Goal: Information Seeking & Learning: Check status

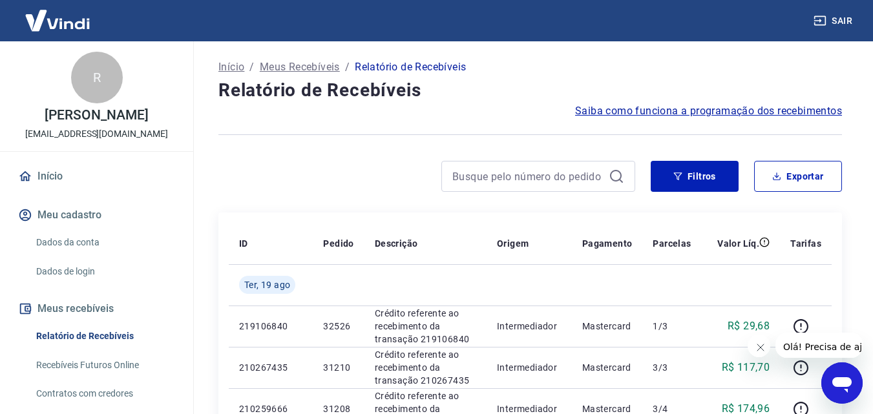
click at [497, 87] on h4 "Relatório de Recebíveis" at bounding box center [529, 91] width 623 height 26
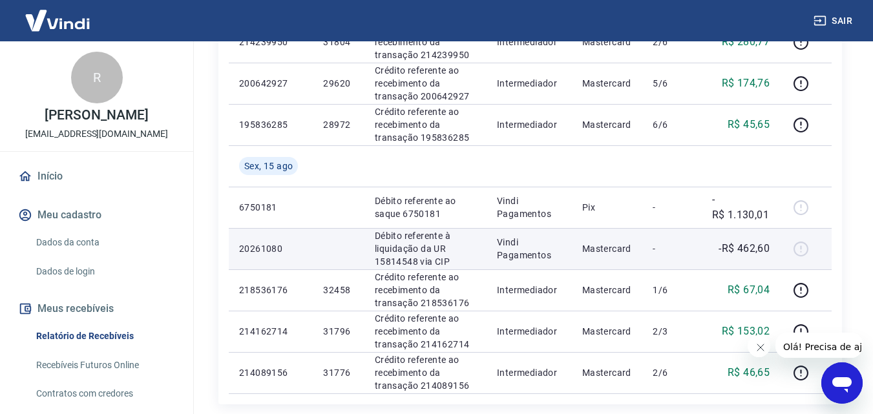
scroll to position [1096, 0]
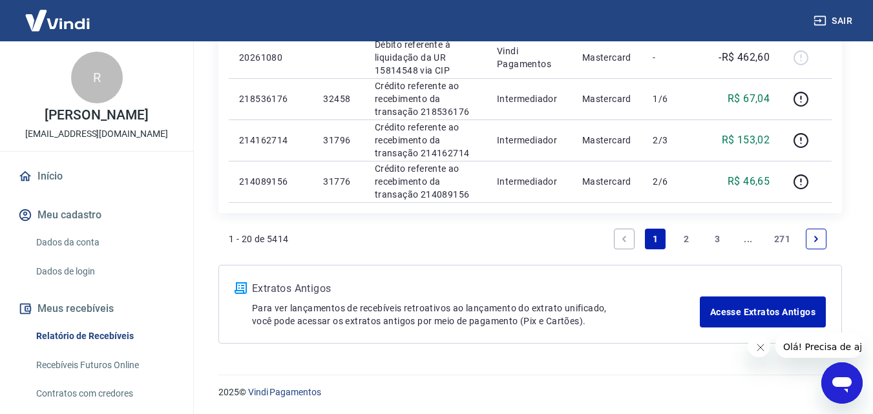
click at [812, 237] on icon "Next page" at bounding box center [815, 238] width 9 height 9
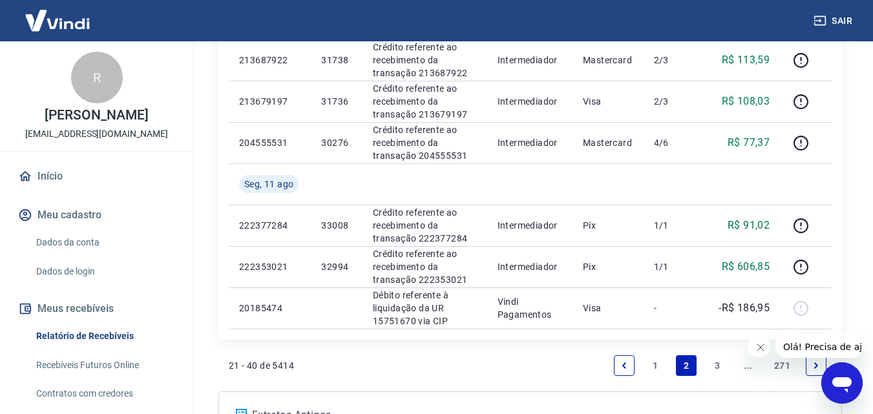
scroll to position [1096, 0]
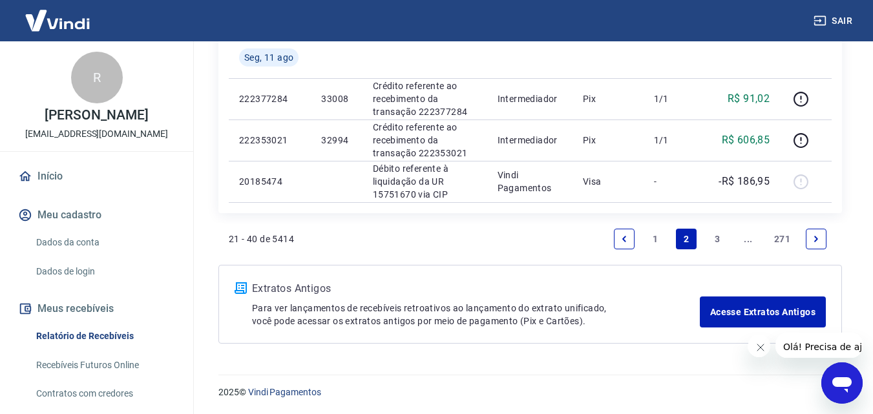
click at [817, 241] on icon "Next page" at bounding box center [815, 238] width 9 height 9
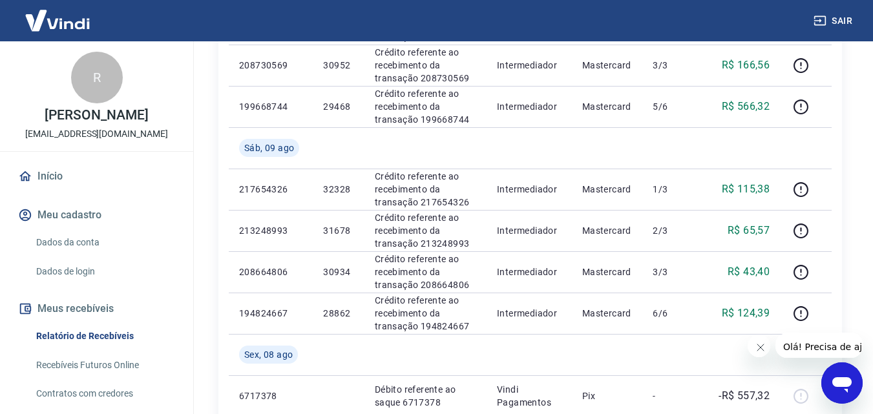
scroll to position [1033, 0]
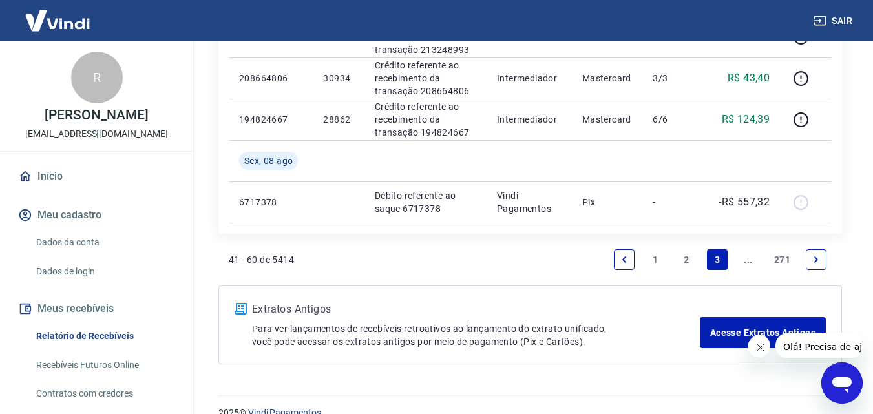
click at [817, 259] on icon "Next page" at bounding box center [816, 259] width 4 height 6
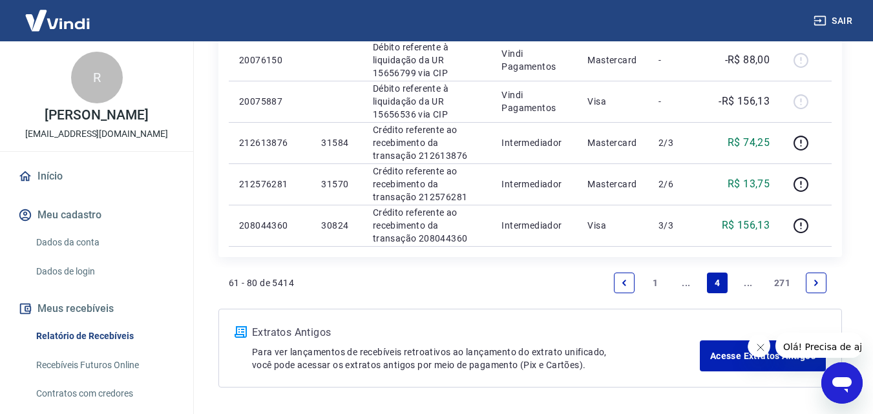
scroll to position [1013, 0]
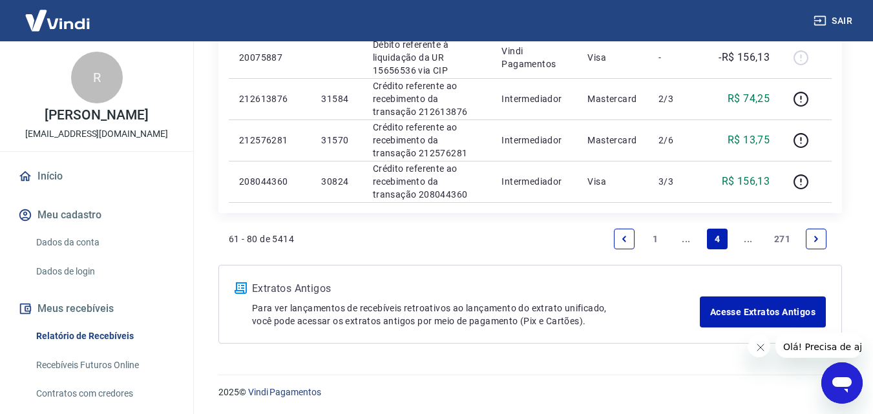
click at [816, 235] on icon "Next page" at bounding box center [815, 238] width 9 height 9
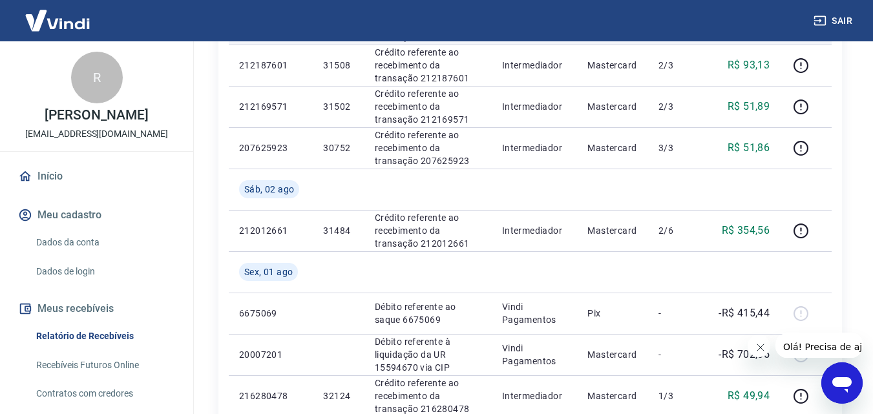
scroll to position [904, 0]
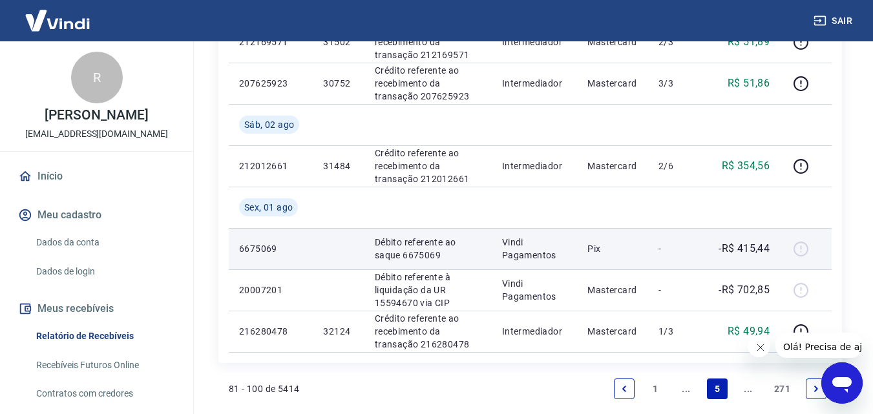
click at [755, 248] on p "-R$ 415,44" at bounding box center [743, 249] width 51 height 16
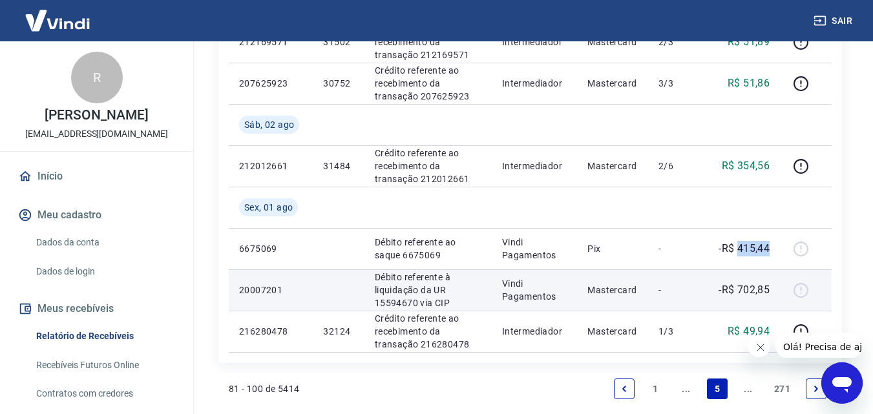
scroll to position [969, 0]
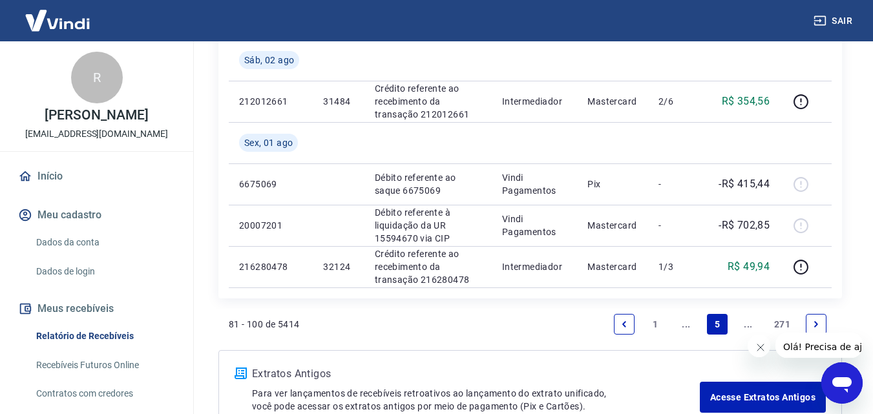
click at [813, 322] on icon "Next page" at bounding box center [815, 324] width 9 height 9
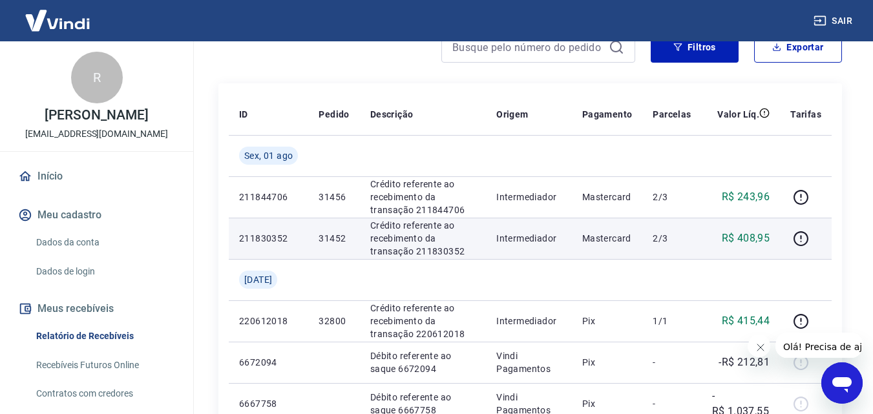
scroll to position [194, 0]
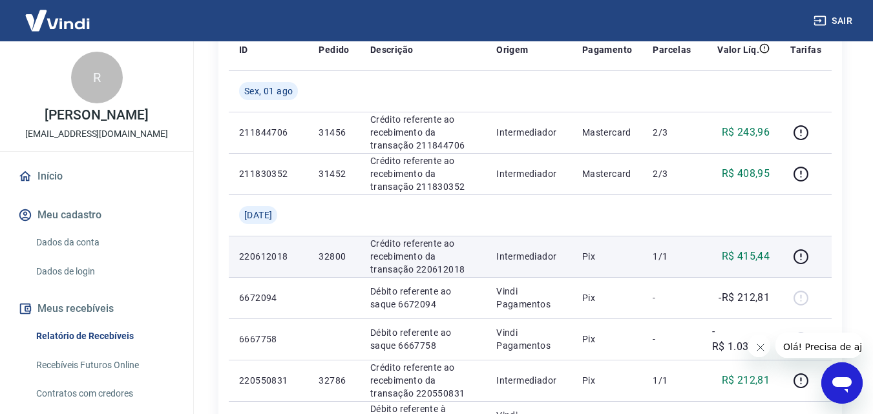
click at [755, 259] on p "R$ 415,44" at bounding box center [746, 257] width 48 height 16
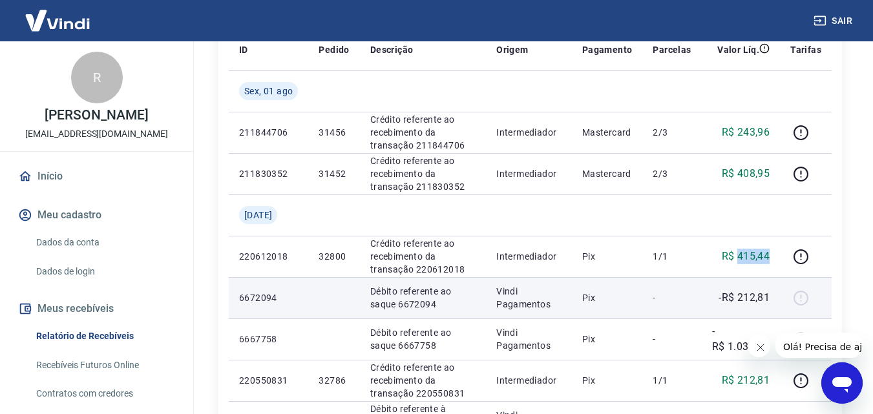
copy p "415,44"
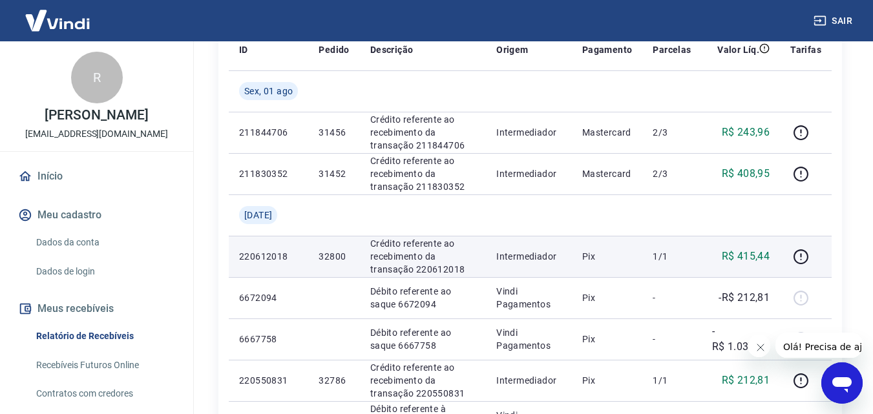
click at [331, 255] on p "32800" at bounding box center [333, 256] width 30 height 13
copy p "32800"
click at [751, 260] on p "R$ 415,44" at bounding box center [746, 257] width 48 height 16
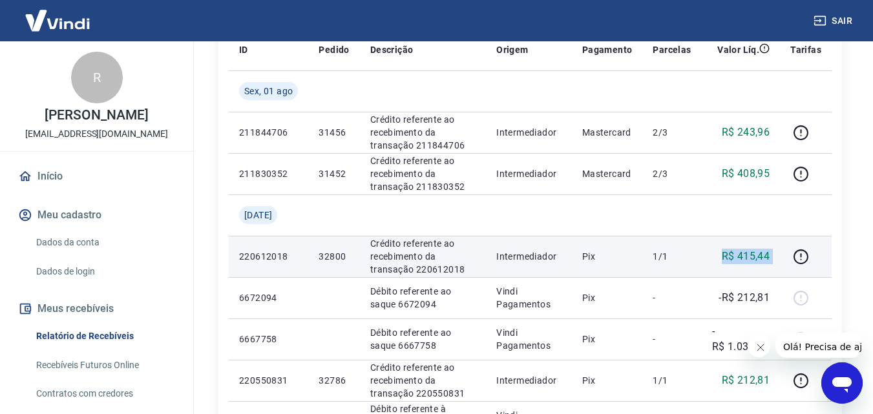
click at [751, 260] on p "R$ 415,44" at bounding box center [746, 257] width 48 height 16
click at [738, 273] on td "R$ 415,44" at bounding box center [740, 256] width 79 height 41
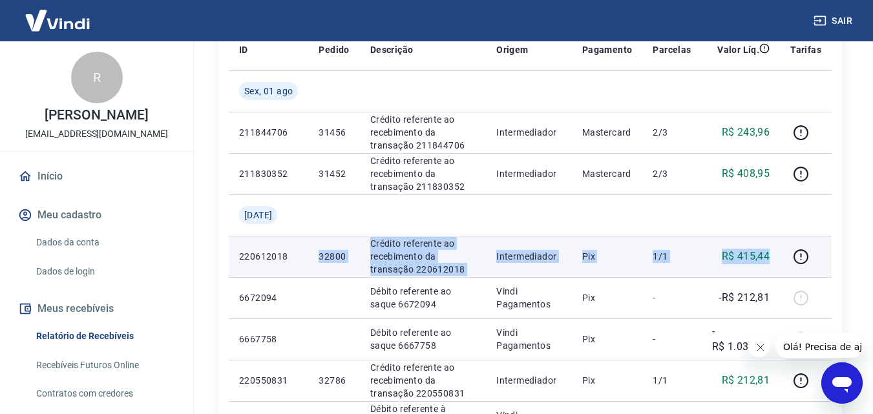
drag, startPoint x: 317, startPoint y: 256, endPoint x: 776, endPoint y: 256, distance: 459.3
click at [776, 256] on tr "220612018 32800 Crédito referente ao recebimento da transação 220612018 Interme…" at bounding box center [530, 256] width 603 height 41
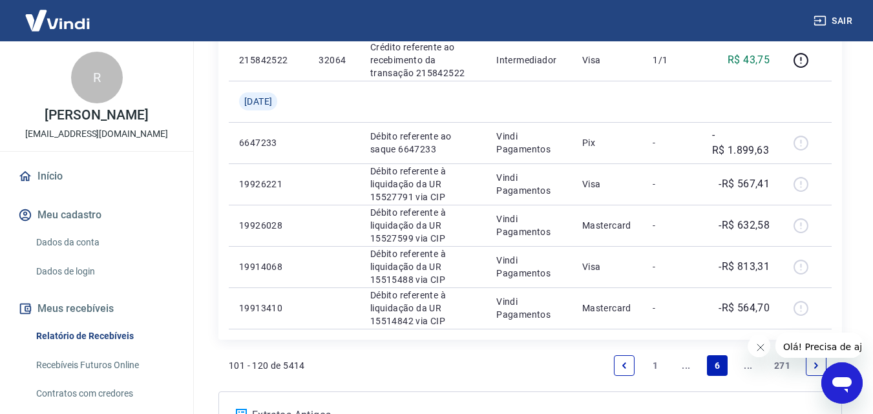
scroll to position [1033, 0]
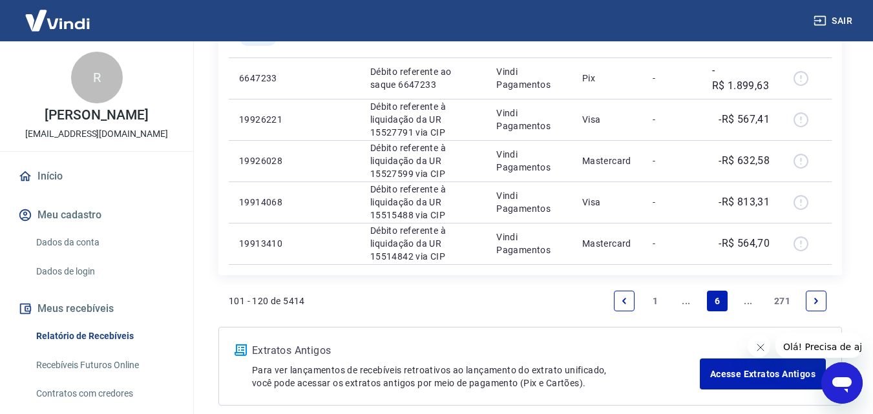
click at [617, 304] on link "Previous page" at bounding box center [624, 301] width 21 height 21
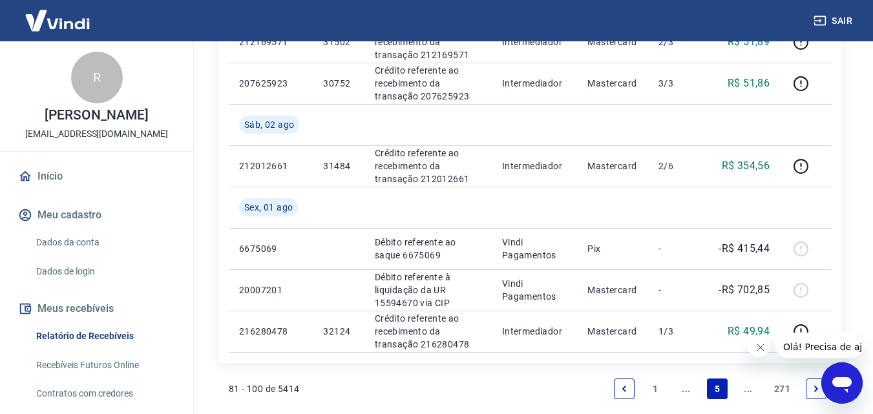
scroll to position [1033, 0]
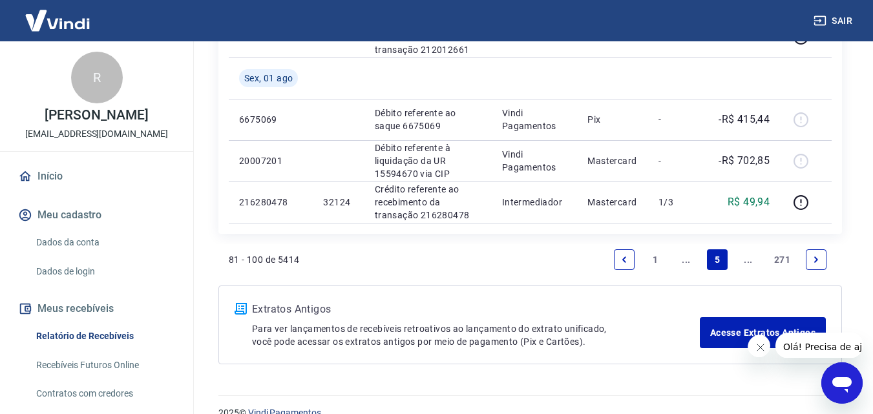
click at [628, 256] on link "Previous page" at bounding box center [624, 259] width 21 height 21
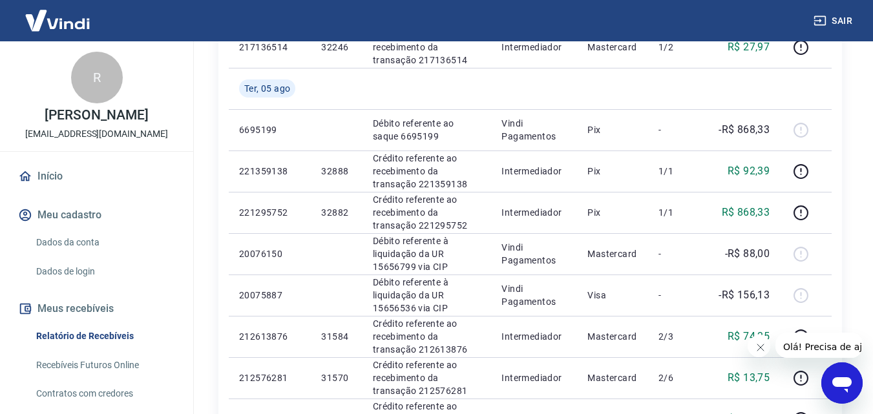
scroll to position [1013, 0]
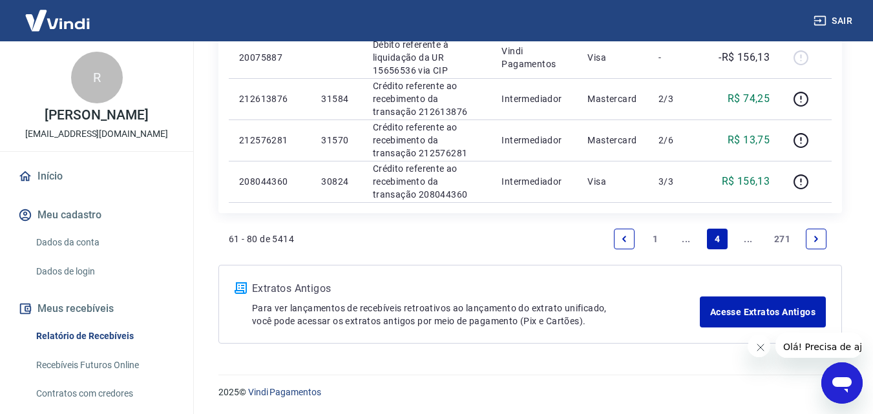
click at [629, 238] on link "Previous page" at bounding box center [624, 239] width 21 height 21
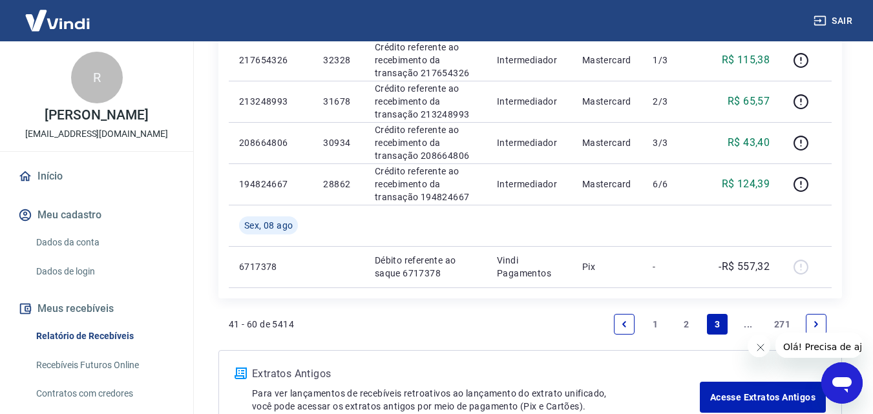
scroll to position [1033, 0]
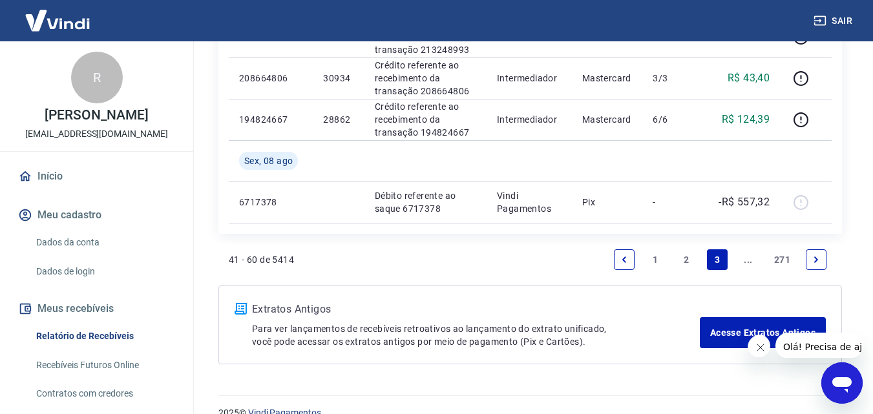
click at [627, 267] on link "Previous page" at bounding box center [624, 259] width 21 height 21
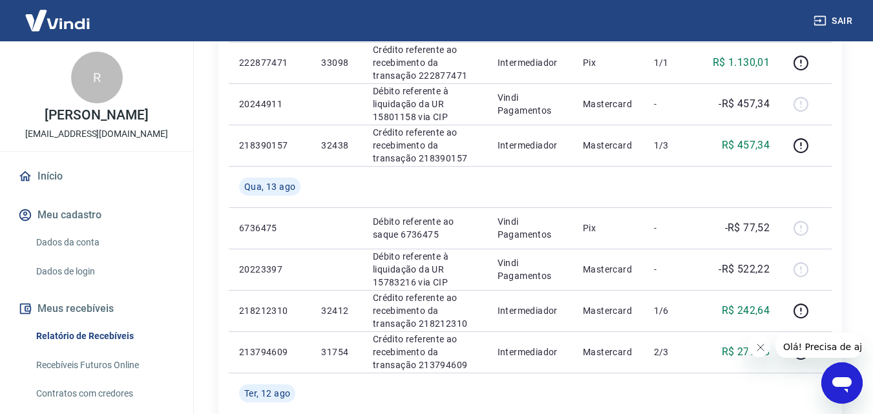
scroll to position [452, 0]
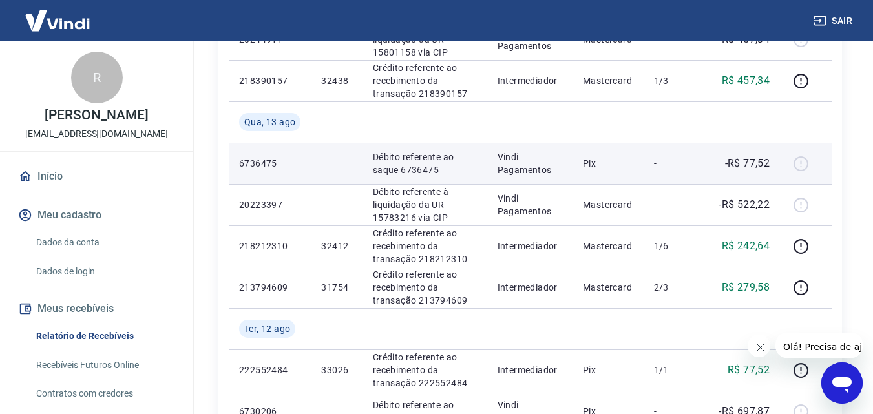
click at [756, 159] on p "-R$ 77,52" at bounding box center [747, 164] width 45 height 16
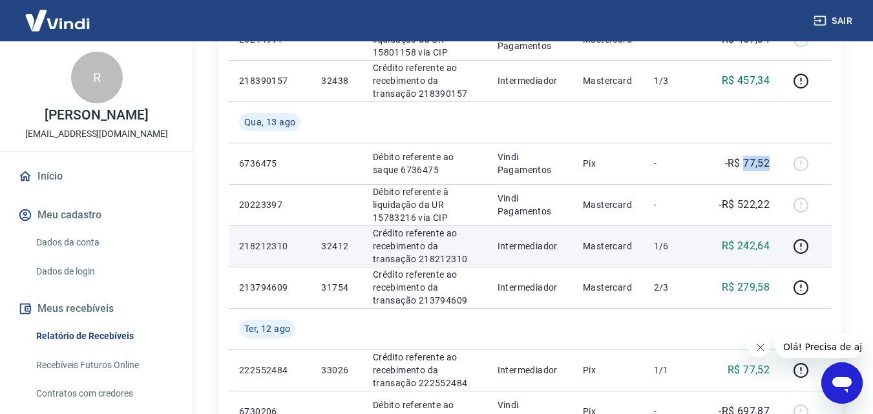
scroll to position [517, 0]
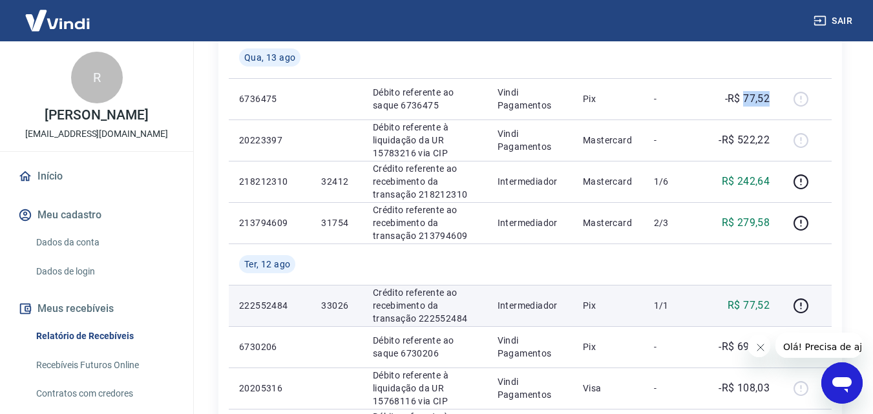
click at [758, 300] on p "R$ 77,52" at bounding box center [748, 306] width 42 height 16
copy p "77,52"
click at [345, 308] on p "33026" at bounding box center [336, 305] width 30 height 13
click at [342, 306] on p "33026" at bounding box center [336, 305] width 30 height 13
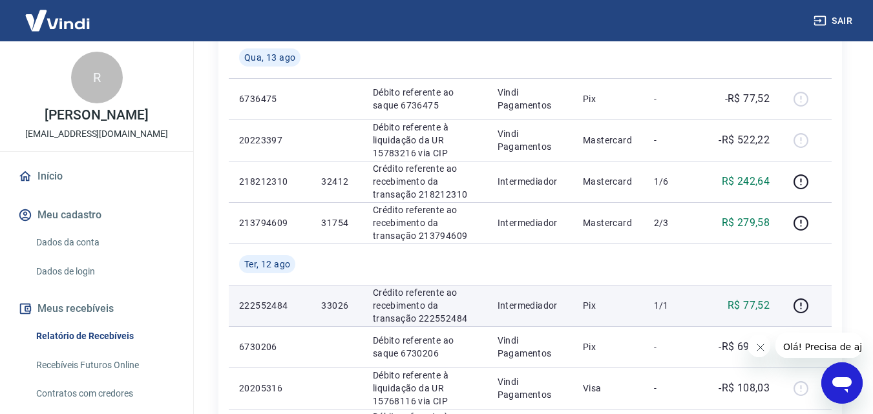
click at [342, 306] on p "33026" at bounding box center [336, 305] width 30 height 13
click at [341, 306] on p "33026" at bounding box center [336, 305] width 30 height 13
copy p "33026"
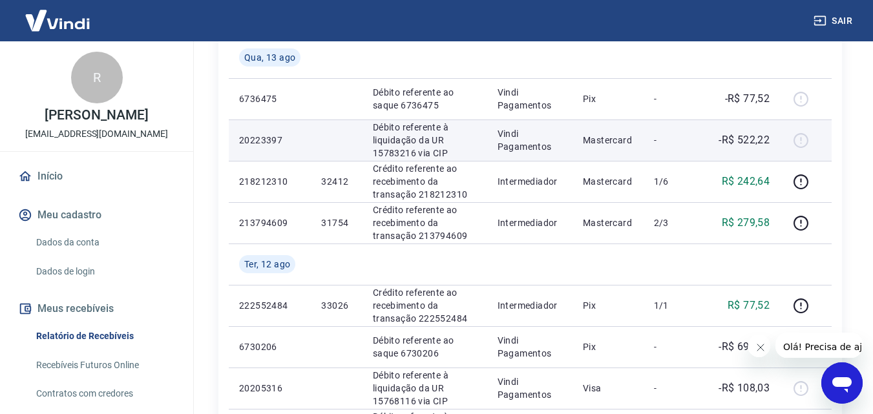
click at [753, 138] on p "-R$ 522,22" at bounding box center [743, 140] width 51 height 16
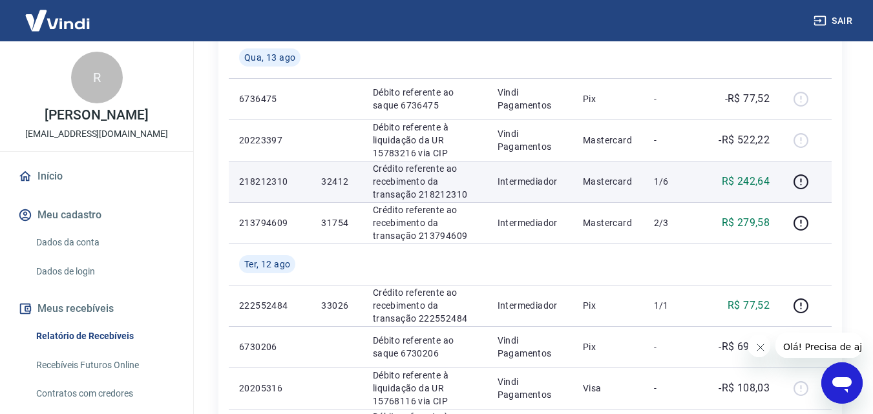
click at [758, 183] on p "R$ 242,64" at bounding box center [746, 182] width 48 height 16
copy p "242,64"
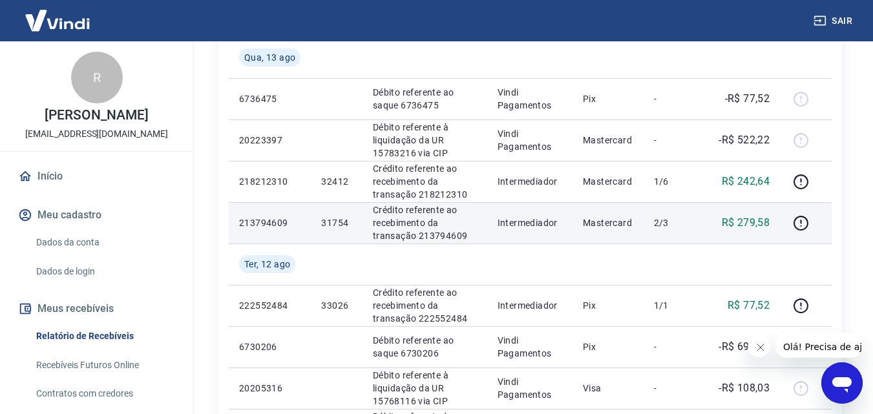
click at [748, 214] on td "R$ 279,58" at bounding box center [741, 222] width 78 height 41
click at [753, 220] on p "R$ 279,58" at bounding box center [746, 223] width 48 height 16
copy p "279,58"
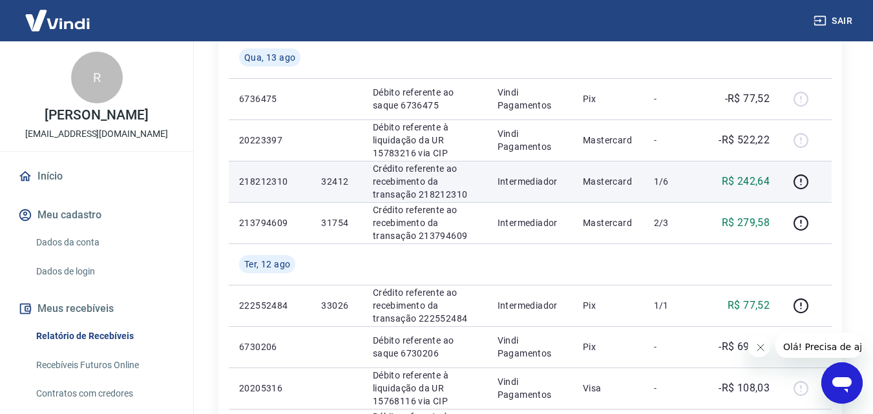
click at [659, 182] on p "1/6" at bounding box center [673, 181] width 38 height 13
click at [337, 179] on p "32412" at bounding box center [336, 181] width 30 height 13
copy p "32412"
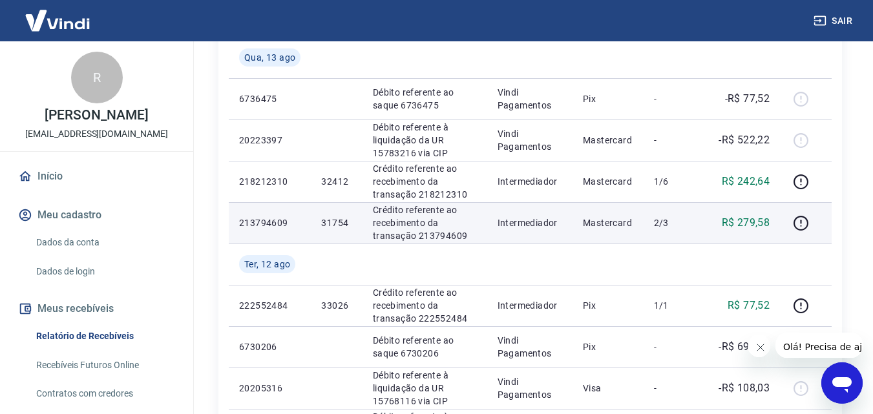
click at [342, 224] on p "31754" at bounding box center [336, 222] width 30 height 13
click at [342, 223] on p "31754" at bounding box center [336, 222] width 30 height 13
copy p "31754"
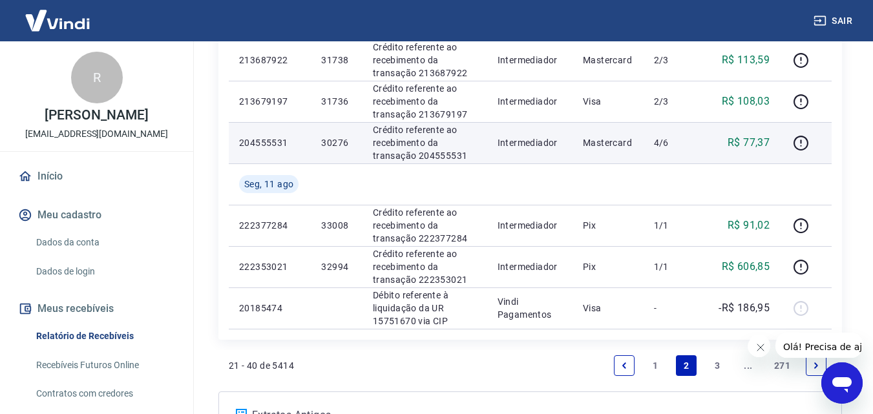
scroll to position [1033, 0]
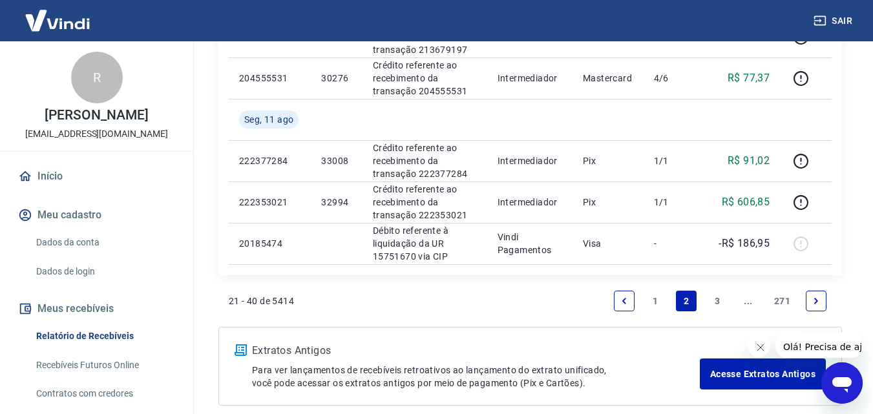
click at [627, 304] on icon "Previous page" at bounding box center [623, 300] width 9 height 9
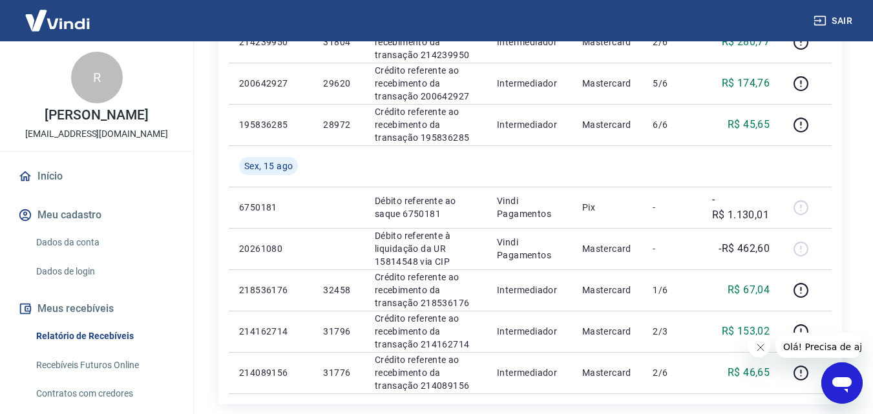
scroll to position [1096, 0]
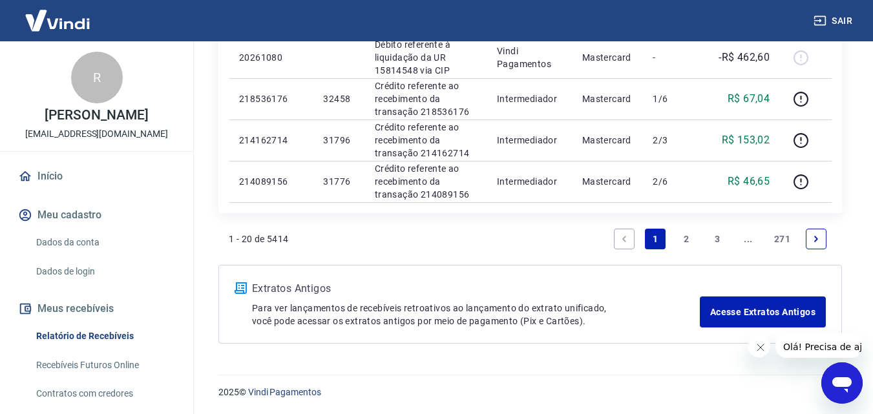
click at [817, 240] on icon "Next page" at bounding box center [815, 238] width 9 height 9
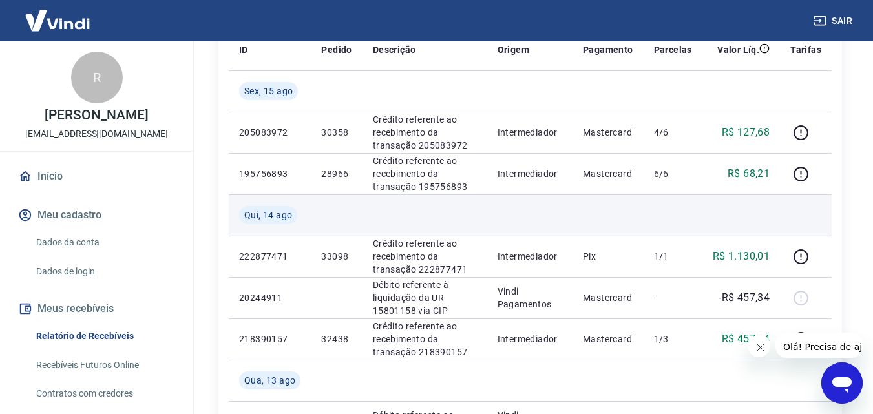
scroll to position [258, 0]
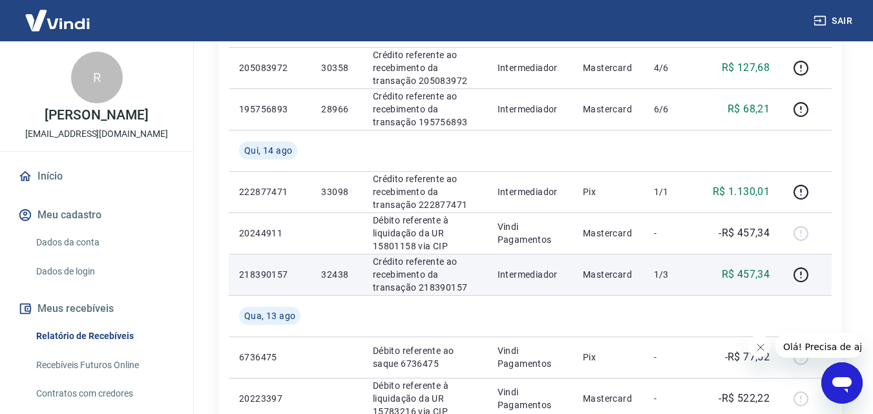
click at [752, 271] on p "R$ 457,34" at bounding box center [746, 275] width 48 height 16
copy p "457,34"
click at [333, 275] on p "32438" at bounding box center [336, 274] width 30 height 13
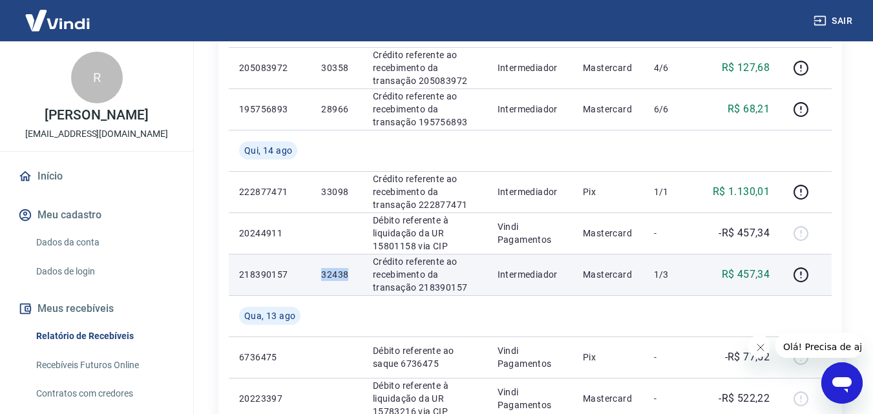
copy p "32438"
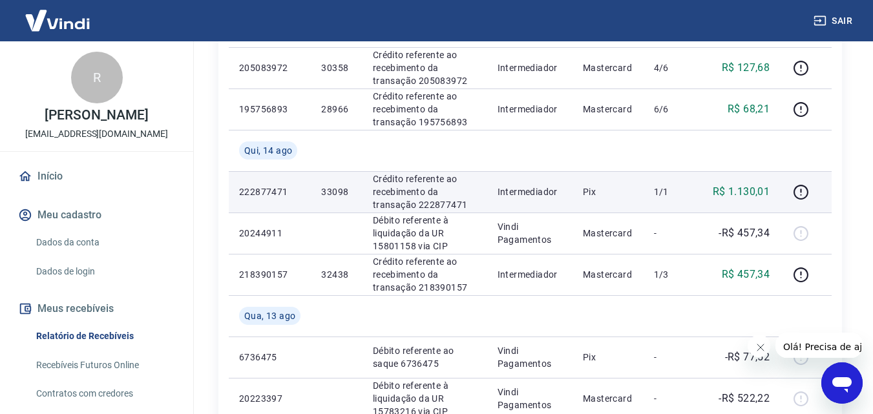
click at [747, 193] on p "R$ 1.130,01" at bounding box center [740, 192] width 57 height 16
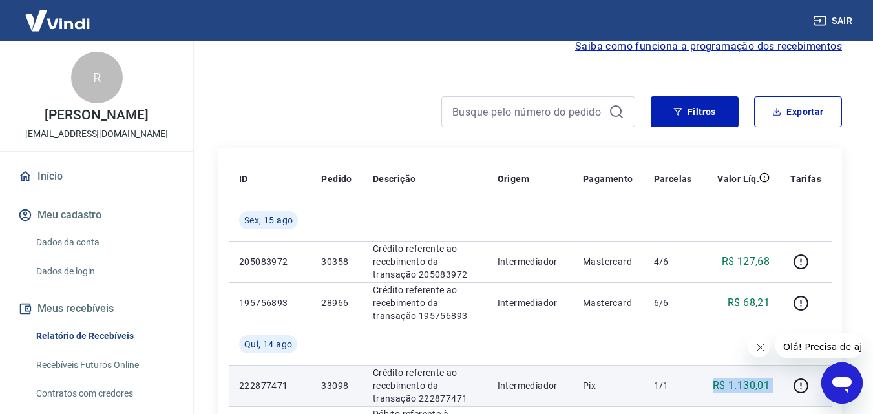
scroll to position [194, 0]
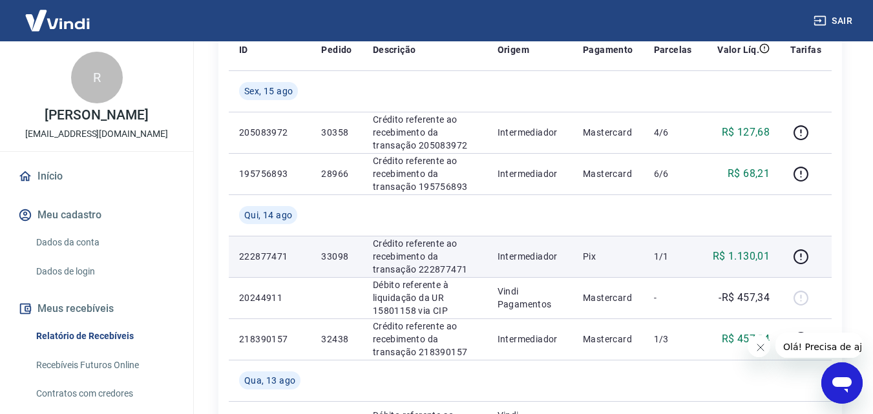
click at [335, 254] on p "33098" at bounding box center [336, 256] width 30 height 13
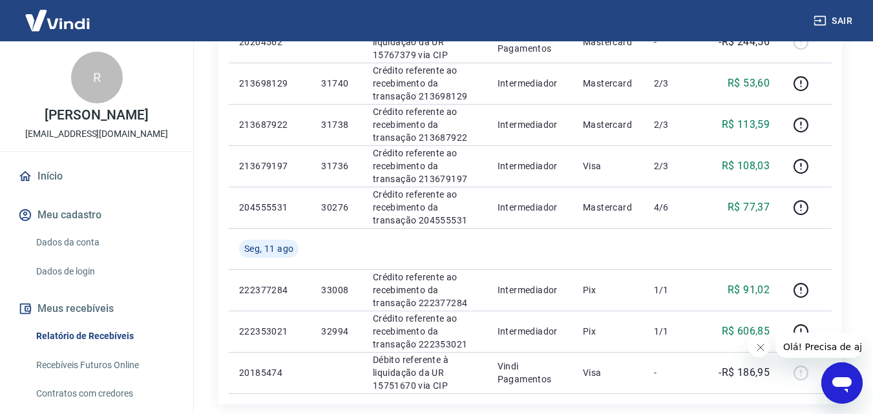
scroll to position [1096, 0]
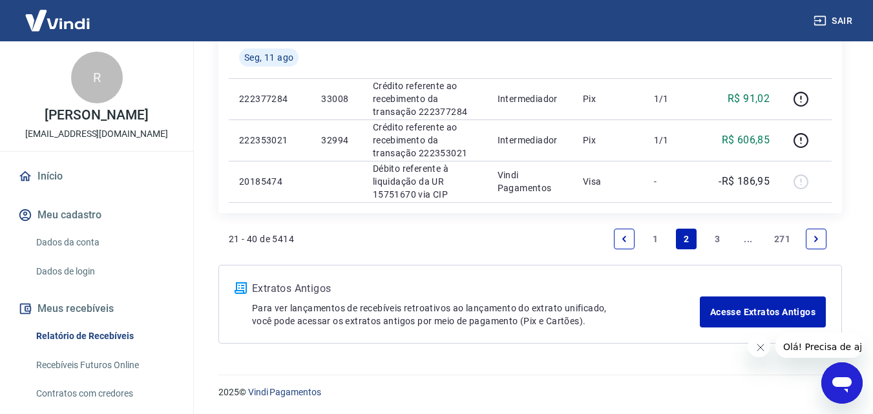
click at [656, 232] on link "1" at bounding box center [655, 239] width 21 height 21
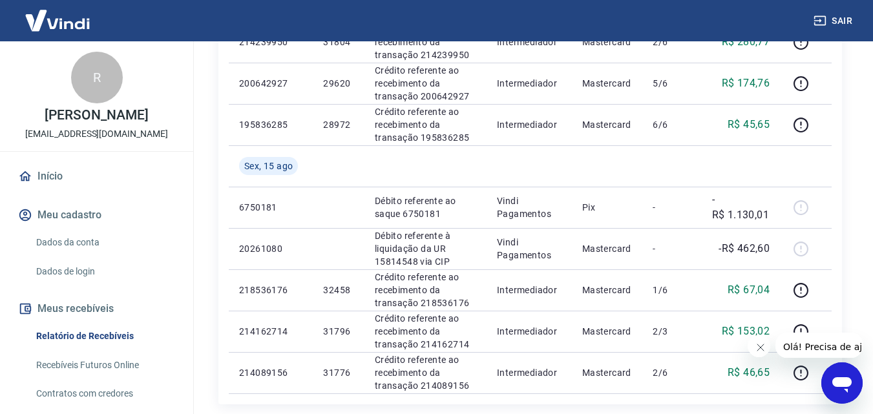
scroll to position [969, 0]
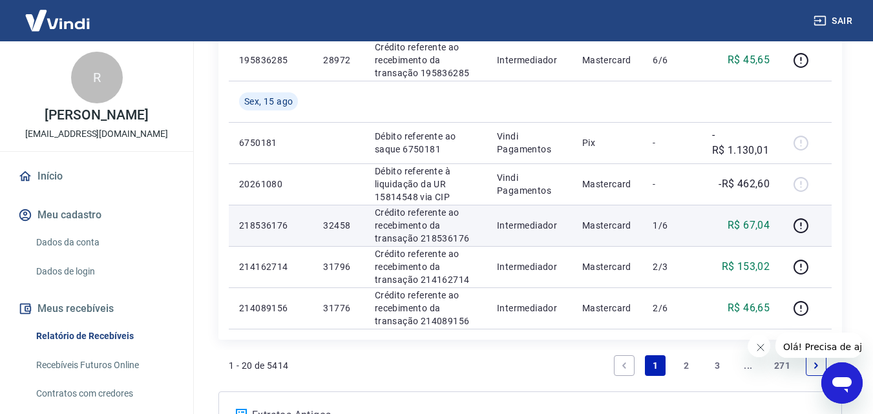
click at [749, 226] on p "R$ 67,04" at bounding box center [748, 226] width 42 height 16
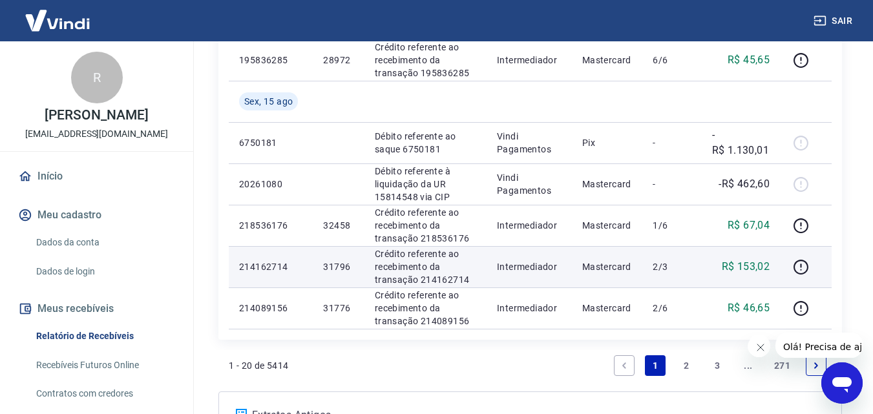
click at [758, 260] on p "R$ 153,02" at bounding box center [746, 267] width 48 height 16
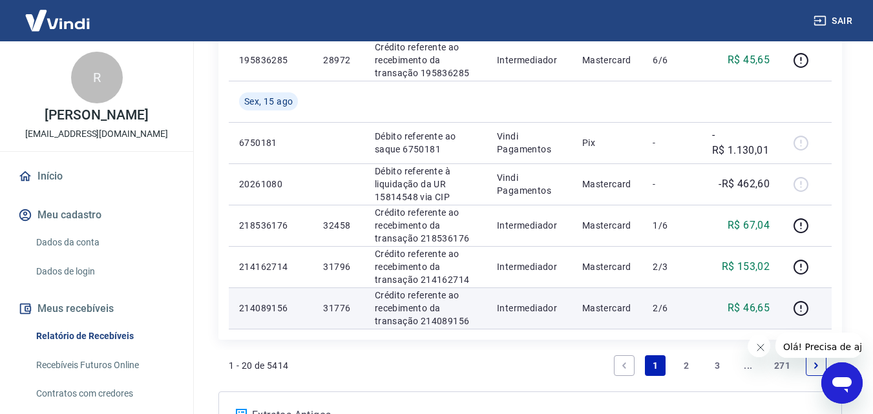
click at [757, 300] on p "R$ 46,65" at bounding box center [748, 308] width 42 height 16
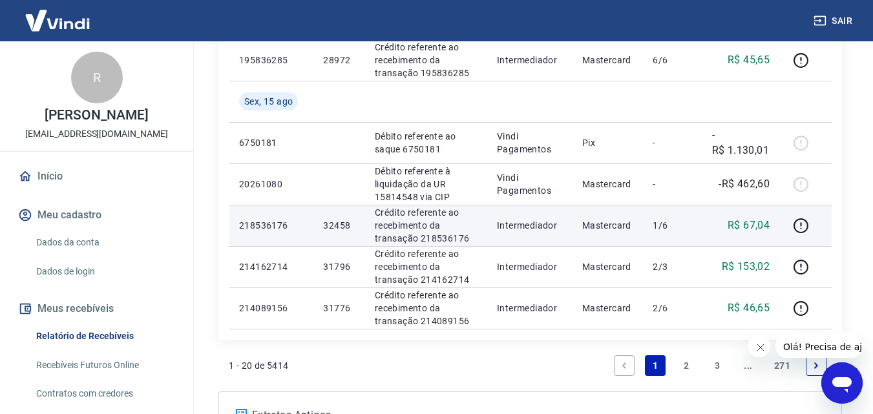
click at [756, 229] on p "R$ 67,04" at bounding box center [748, 226] width 42 height 16
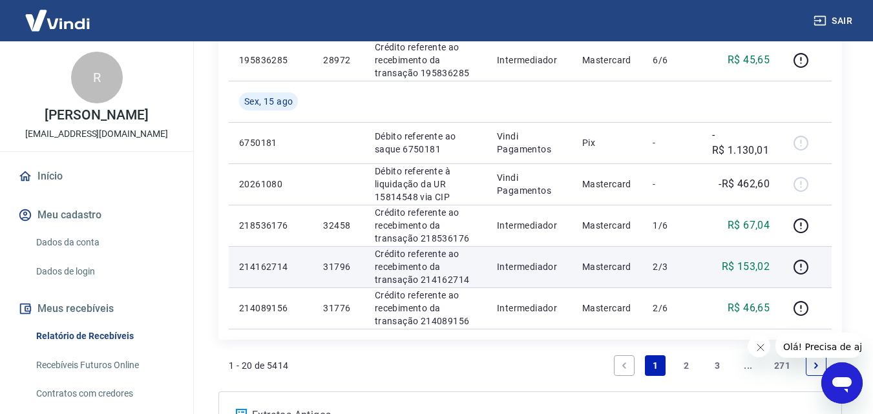
click at [756, 260] on p "R$ 153,02" at bounding box center [746, 267] width 48 height 16
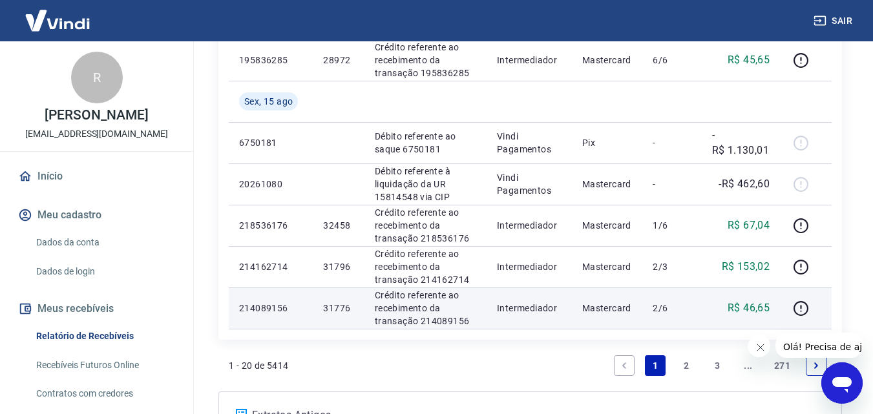
click at [757, 301] on p "R$ 46,65" at bounding box center [748, 308] width 42 height 16
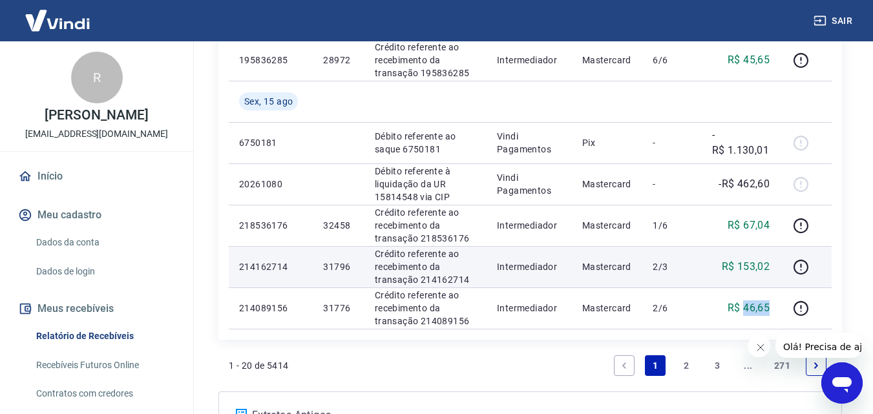
scroll to position [1096, 0]
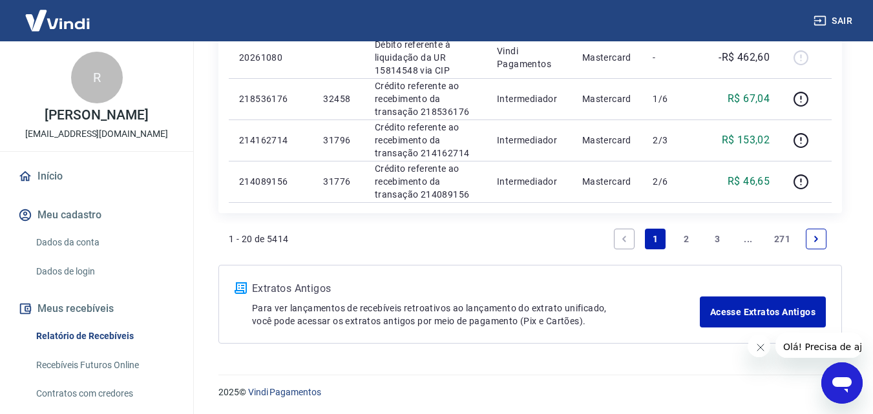
click at [819, 238] on icon "Next page" at bounding box center [815, 238] width 9 height 9
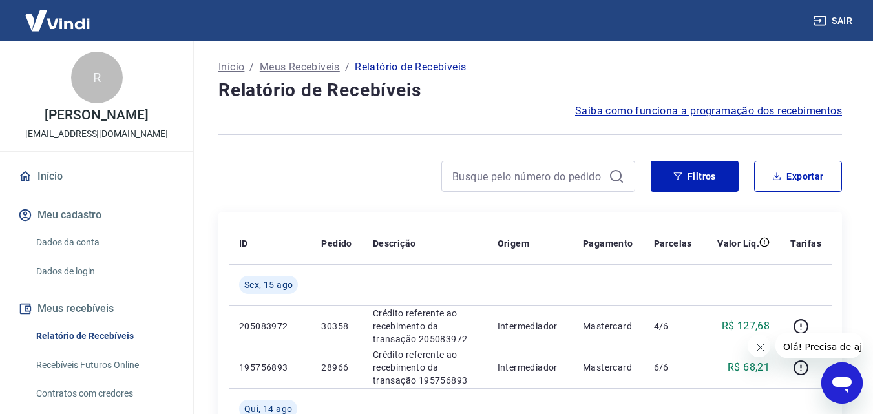
scroll to position [65, 0]
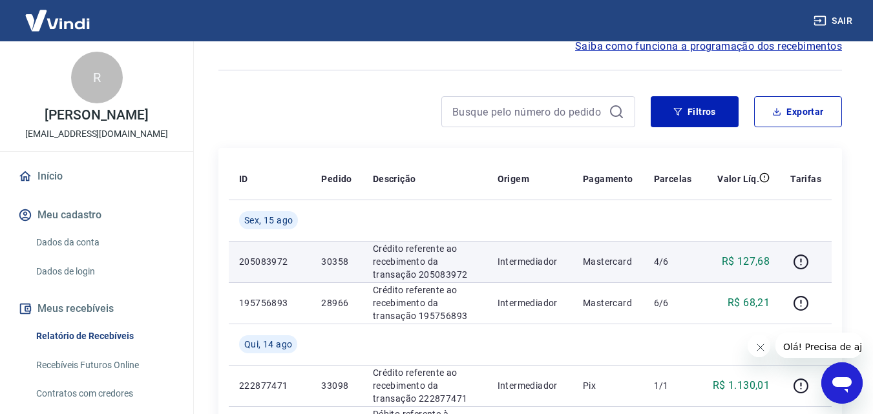
click at [758, 262] on p "R$ 127,68" at bounding box center [746, 262] width 48 height 16
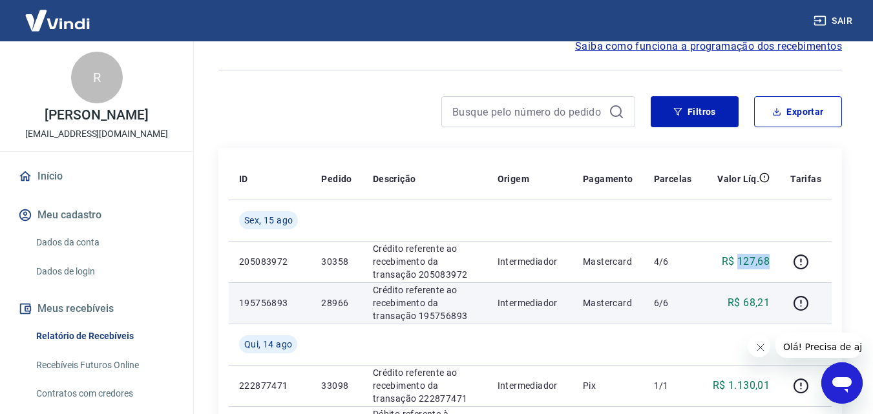
click at [758, 304] on p "R$ 68,21" at bounding box center [748, 303] width 42 height 16
click at [324, 304] on p "28966" at bounding box center [336, 302] width 30 height 13
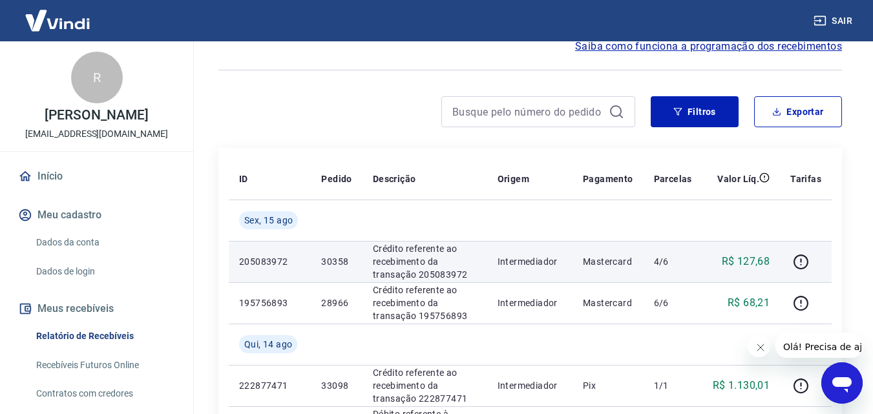
click at [663, 260] on p "4/6" at bounding box center [673, 261] width 38 height 13
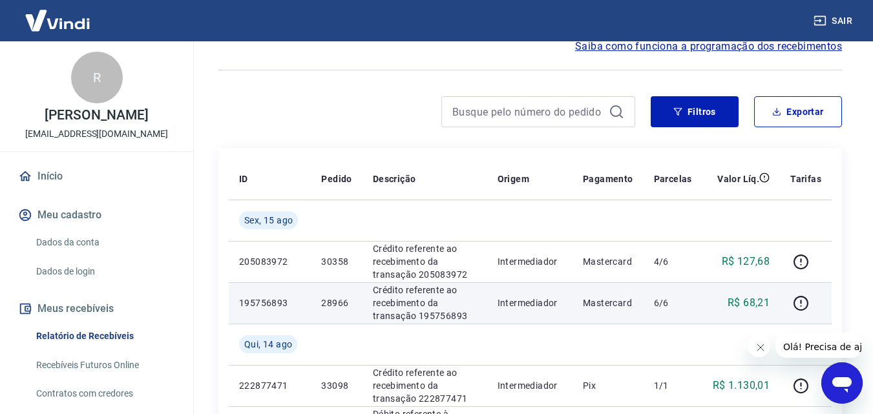
click at [334, 307] on p "28966" at bounding box center [336, 302] width 30 height 13
click at [334, 303] on p "28966" at bounding box center [336, 302] width 30 height 13
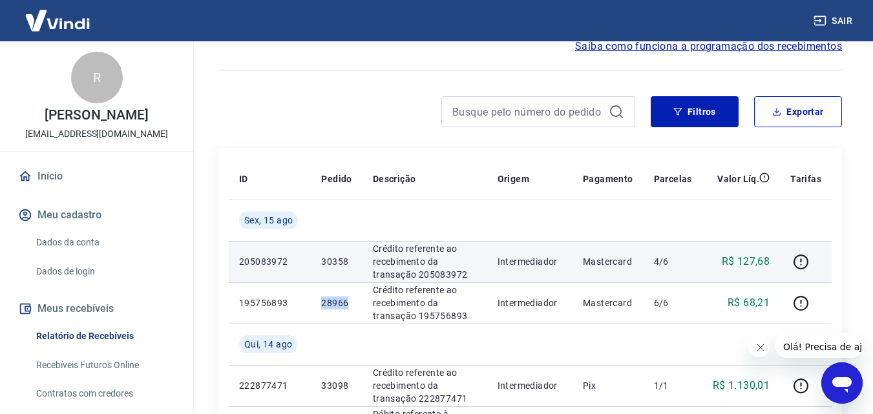
click at [750, 264] on p "R$ 127,68" at bounding box center [746, 262] width 48 height 16
click at [661, 264] on p "4/6" at bounding box center [673, 261] width 38 height 13
click at [662, 263] on p "4/6" at bounding box center [673, 261] width 38 height 13
click at [328, 262] on p "30358" at bounding box center [336, 261] width 30 height 13
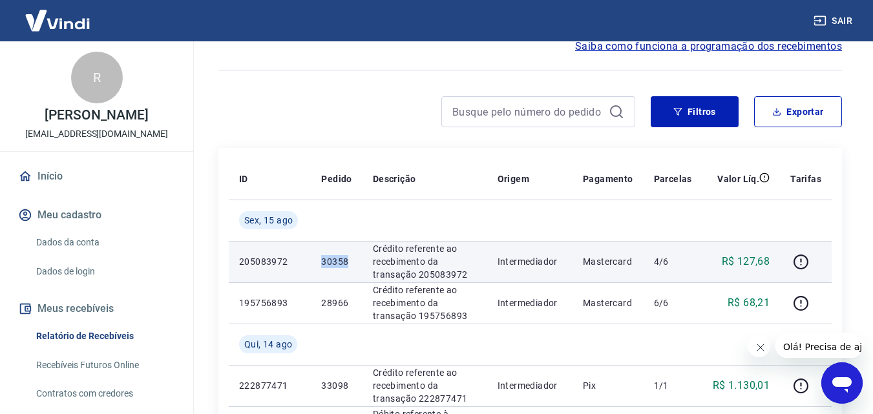
click at [328, 262] on p "30358" at bounding box center [336, 261] width 30 height 13
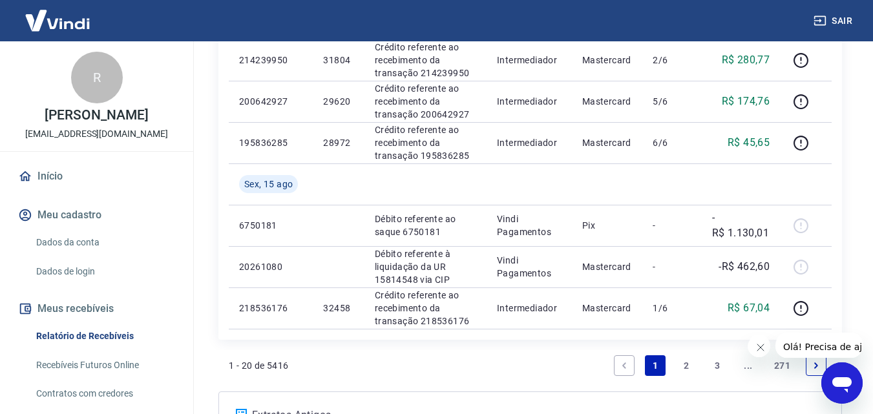
scroll to position [1096, 0]
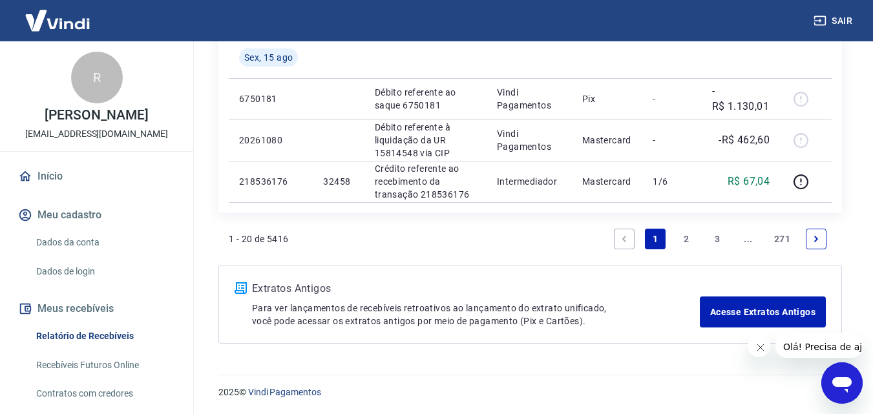
click at [823, 234] on link "Next page" at bounding box center [815, 239] width 21 height 21
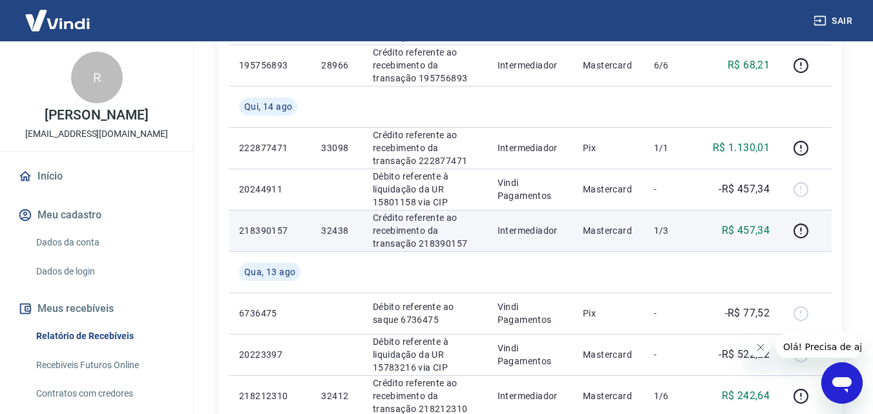
scroll to position [191, 0]
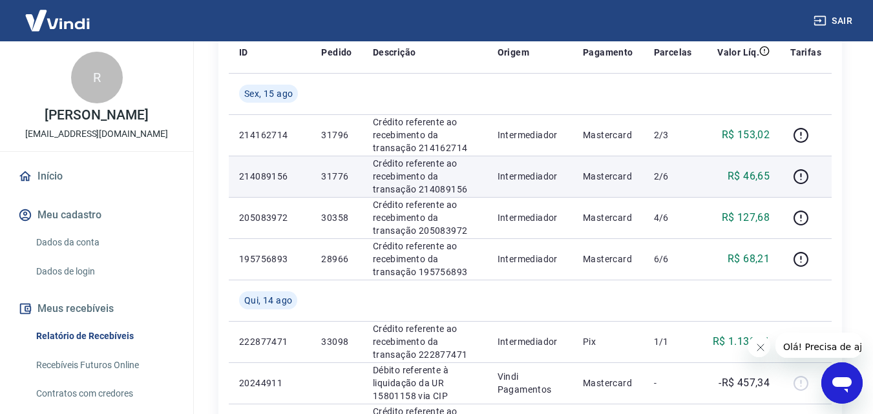
click at [758, 177] on p "R$ 46,65" at bounding box center [748, 177] width 42 height 16
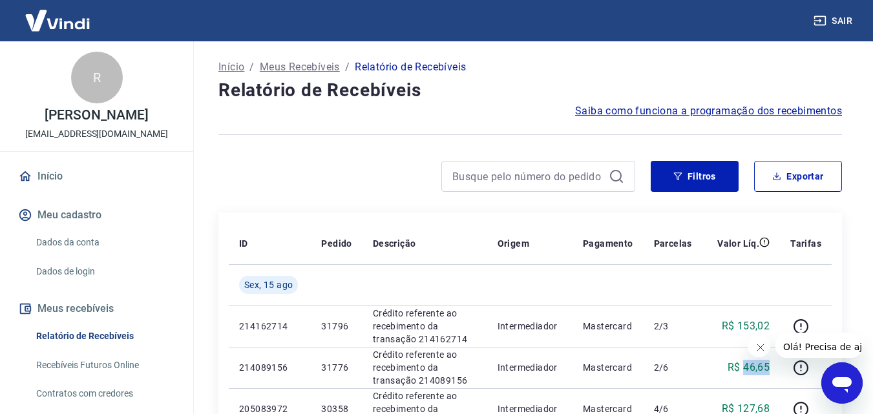
scroll to position [258, 0]
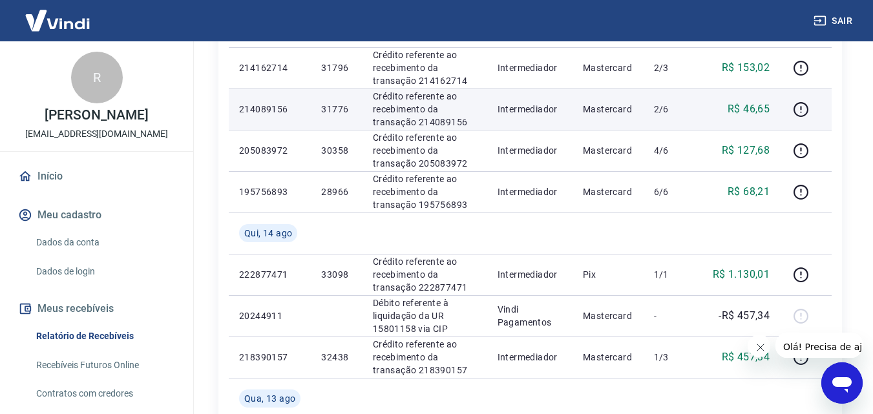
click at [325, 112] on p "31776" at bounding box center [336, 109] width 30 height 13
click at [326, 112] on p "31776" at bounding box center [336, 109] width 30 height 13
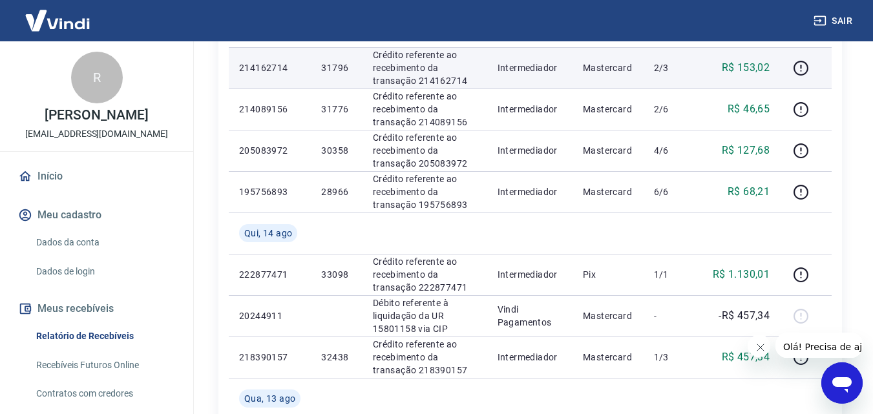
click at [338, 68] on p "31796" at bounding box center [336, 67] width 30 height 13
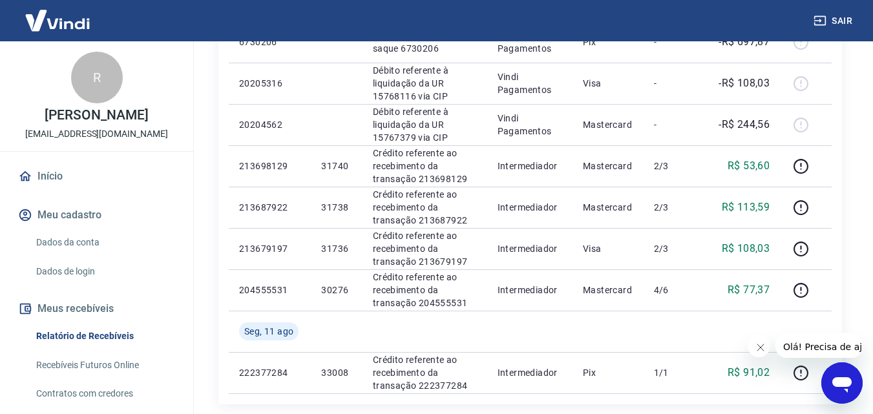
scroll to position [1096, 0]
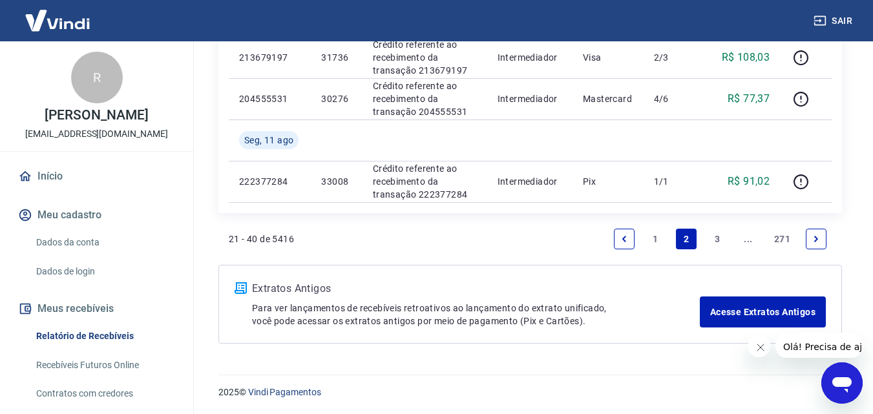
click at [652, 236] on link "1" at bounding box center [655, 239] width 21 height 21
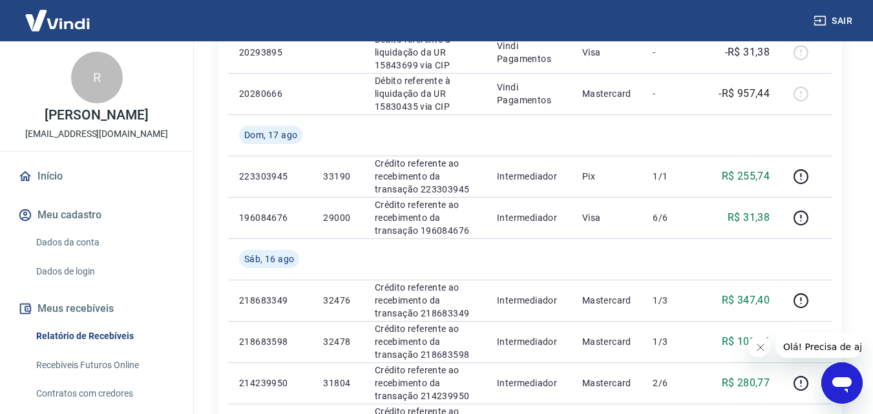
scroll to position [1096, 0]
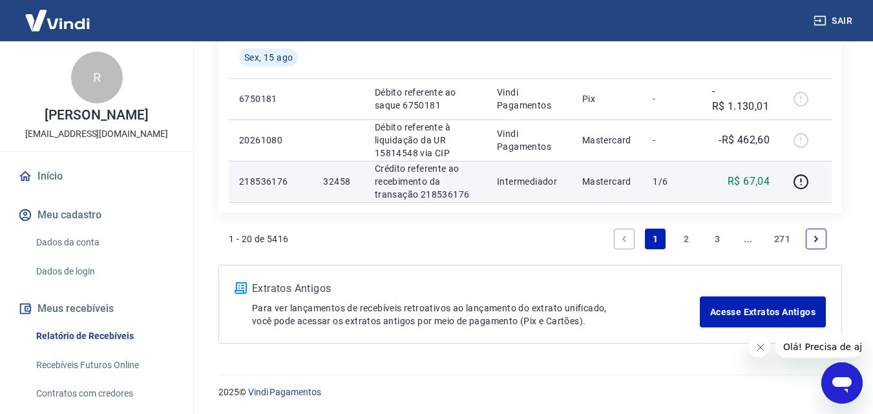
click at [745, 181] on p "R$ 67,04" at bounding box center [748, 182] width 42 height 16
click at [327, 181] on p "32458" at bounding box center [338, 181] width 30 height 13
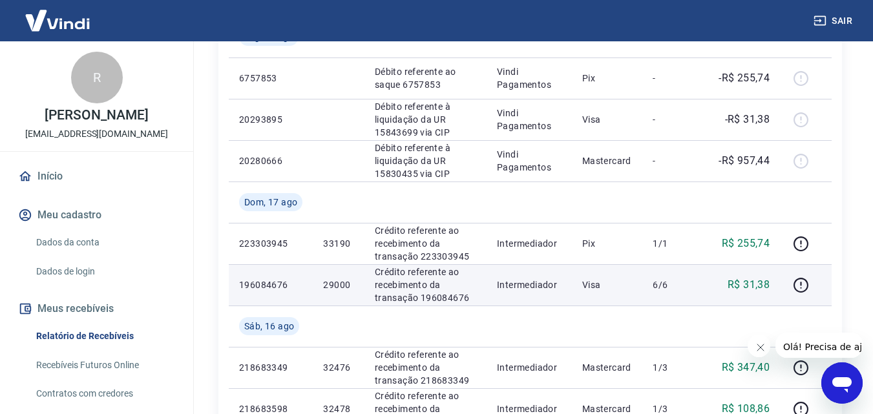
scroll to position [643, 0]
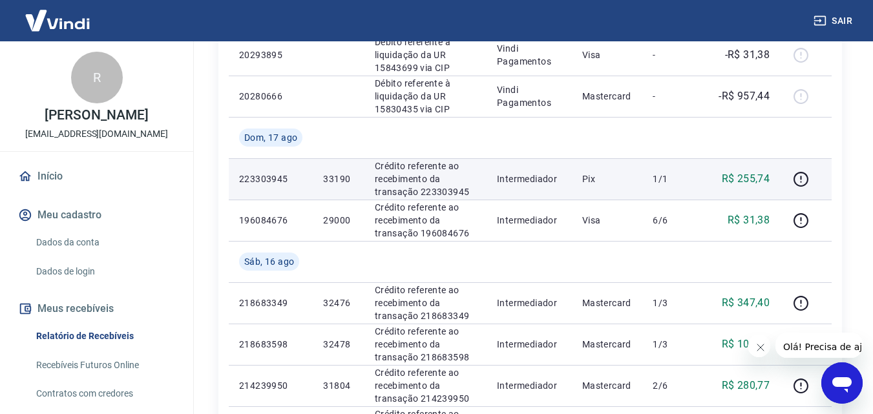
click at [750, 172] on p "R$ 255,74" at bounding box center [746, 179] width 48 height 16
click at [751, 172] on p "R$ 255,74" at bounding box center [746, 179] width 48 height 16
copy p "255,74"
click at [333, 173] on p "33190" at bounding box center [338, 178] width 30 height 13
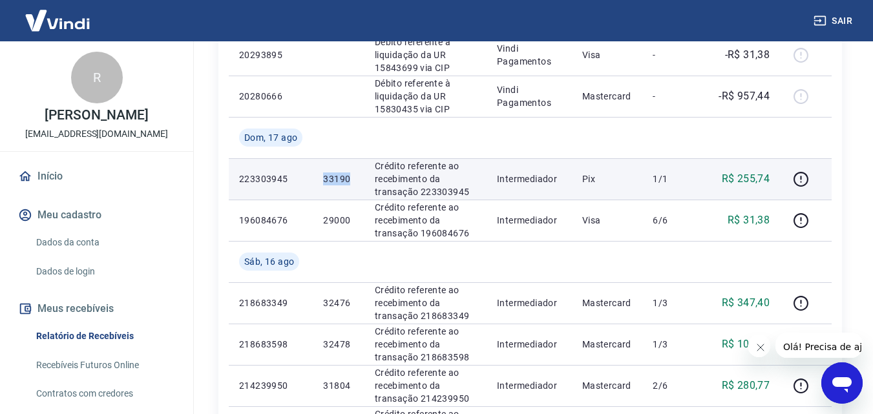
copy p "33190"
